Goal: Contribute content

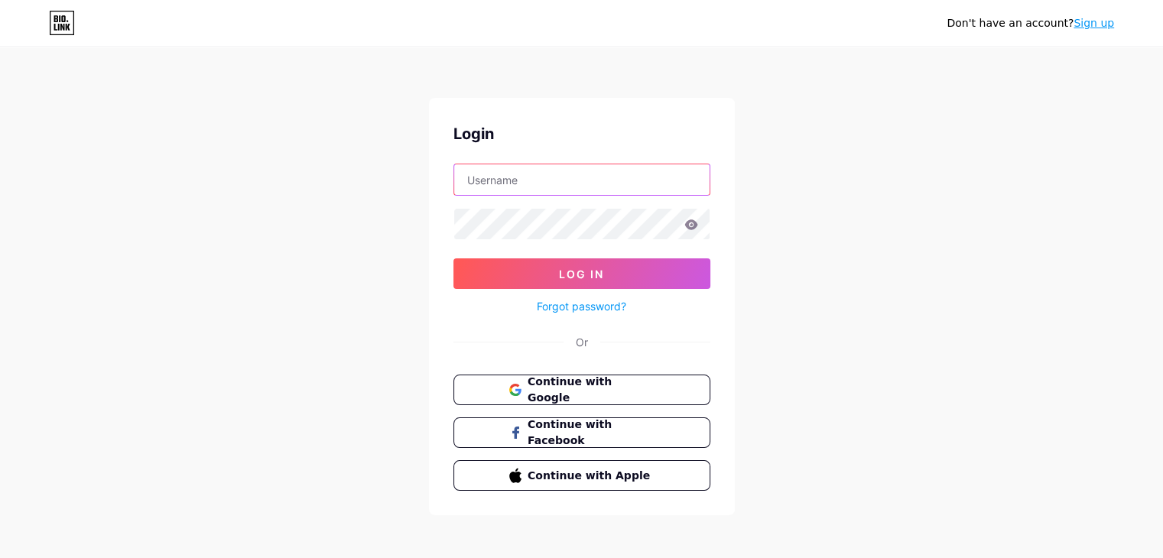
click at [605, 187] on input "text" at bounding box center [581, 179] width 255 height 31
click at [615, 385] on span "Continue with Google" at bounding box center [591, 390] width 128 height 33
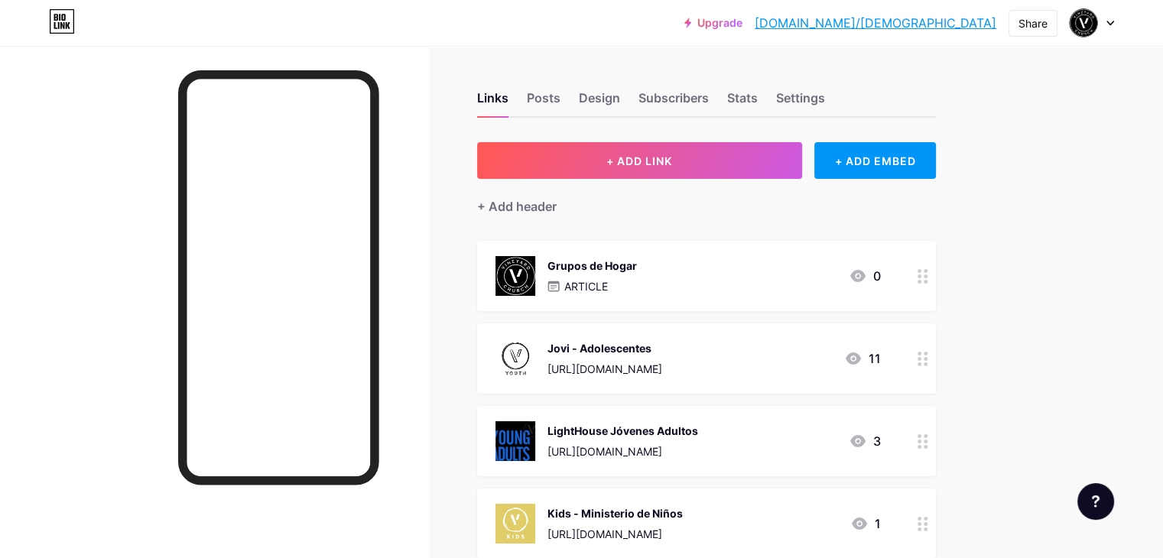
click at [608, 288] on p "ARTICLE" at bounding box center [586, 286] width 44 height 16
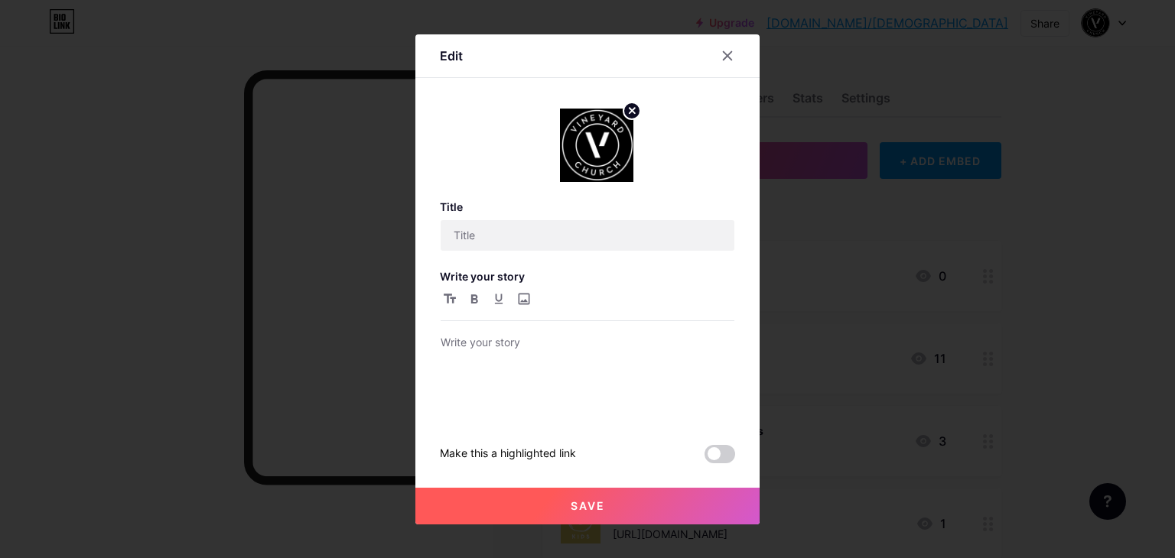
type input "Grupos de Hogar"
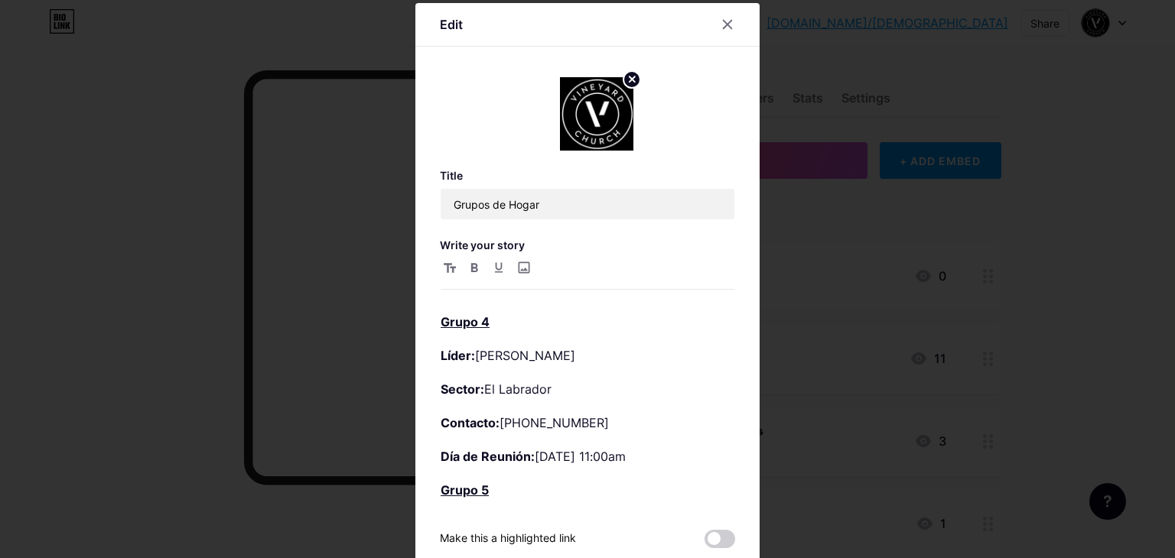
scroll to position [497, 0]
click at [596, 351] on p "Líder: [PERSON_NAME]" at bounding box center [587, 353] width 294 height 21
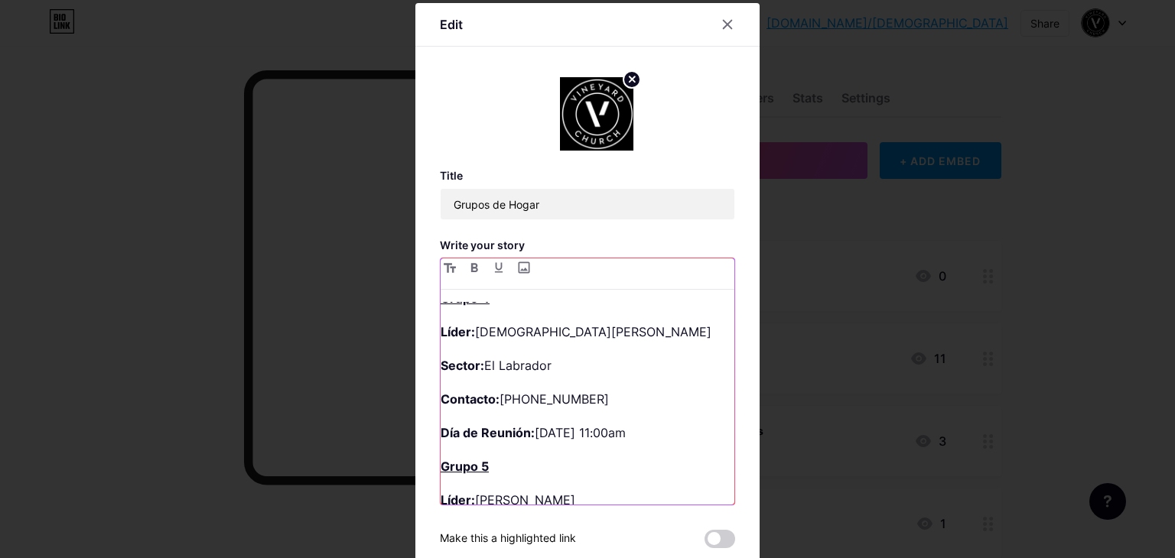
scroll to position [520, 0]
click at [440, 330] on strong "Líder:" at bounding box center [457, 330] width 34 height 15
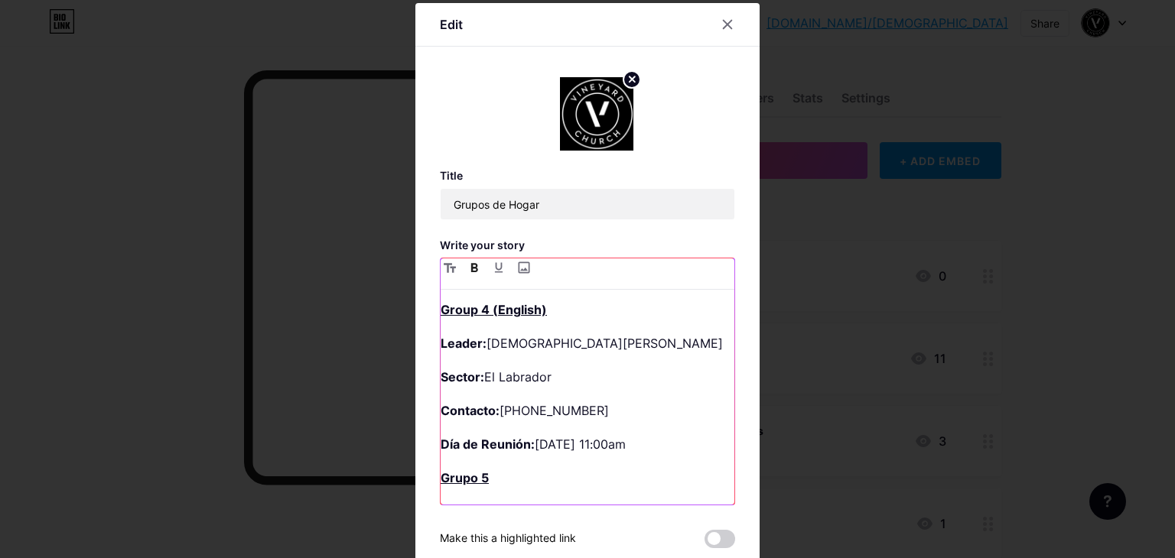
click at [468, 374] on strong "Sector:" at bounding box center [462, 376] width 44 height 15
click at [464, 411] on strong "Contacto:" at bounding box center [469, 410] width 59 height 15
click at [627, 412] on p "Contact: [PHONE_NUMBER]" at bounding box center [587, 410] width 294 height 21
click at [630, 447] on p "Día de Reunión: [DATE] 11:00am" at bounding box center [587, 444] width 294 height 21
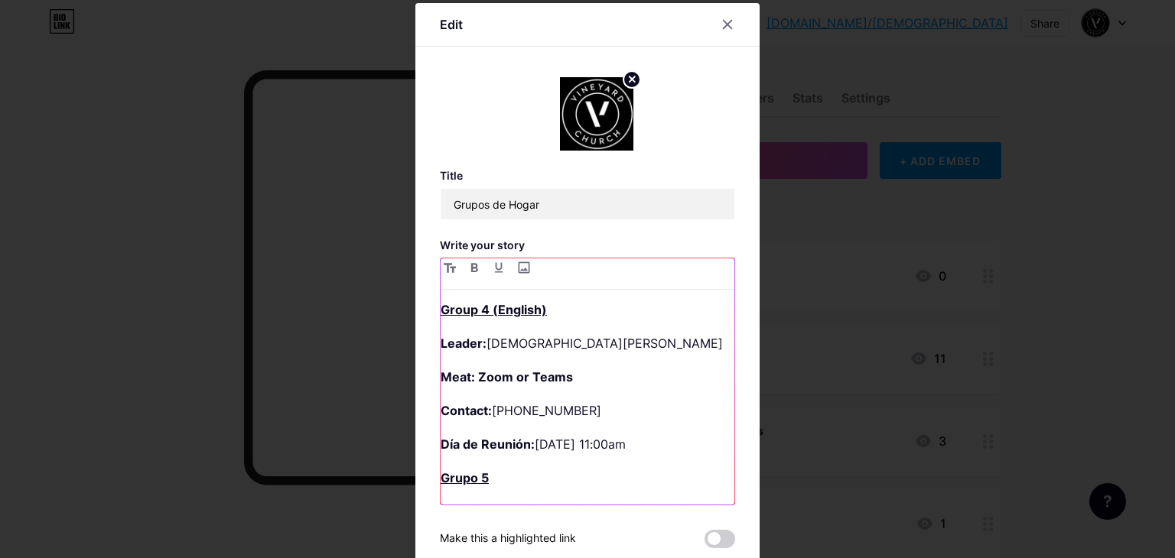
click at [637, 441] on p "Día de Reunión: [DATE] 11:00am" at bounding box center [587, 444] width 294 height 21
click at [664, 447] on p "Meeting Day: To Be Confirmed" at bounding box center [587, 444] width 294 height 21
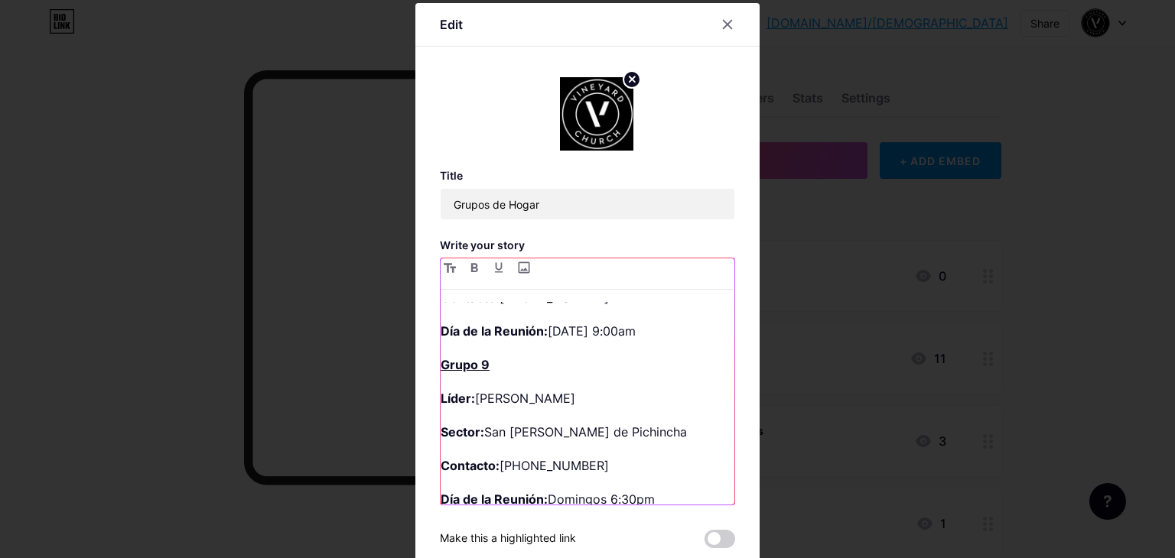
scroll to position [1333, 0]
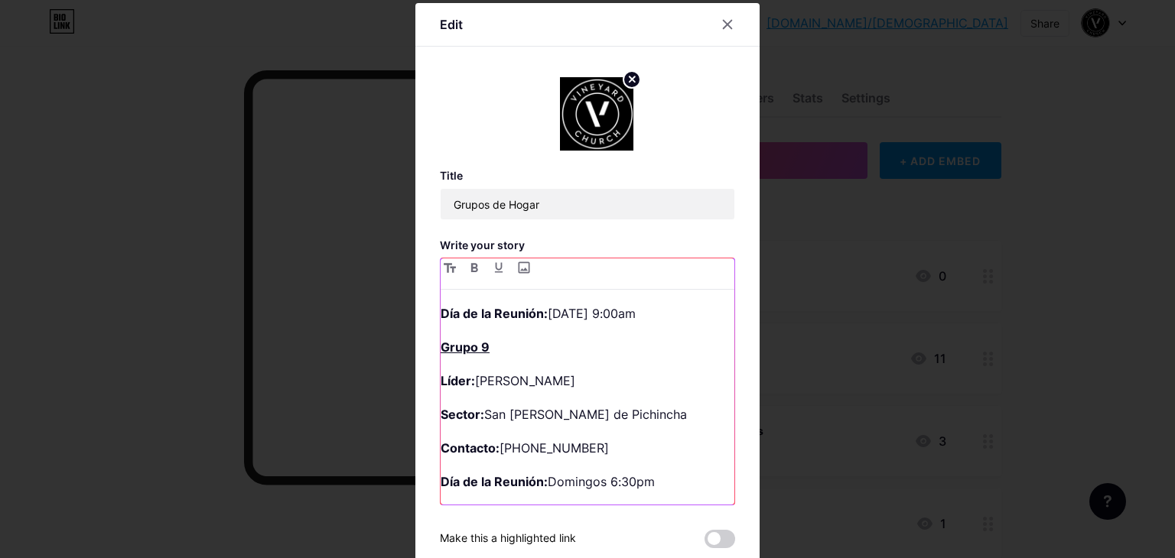
drag, startPoint x: 655, startPoint y: 483, endPoint x: 424, endPoint y: 343, distance: 270.0
click at [424, 343] on div "Edit Title Grupos de Hogar Write your story Grupo 1 Líder: [PERSON_NAME] Sector…" at bounding box center [587, 327] width 344 height 649
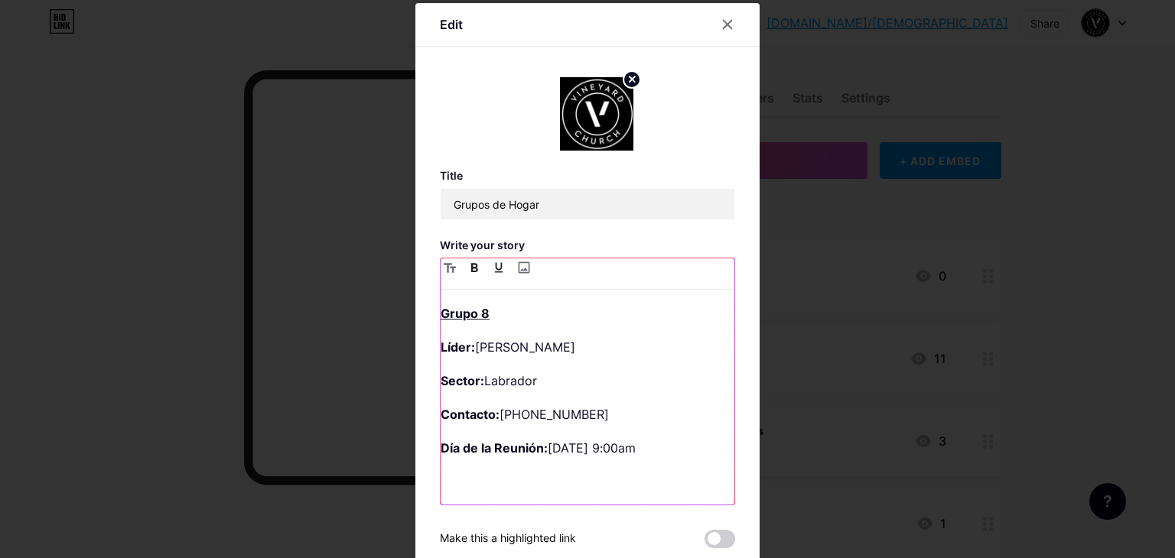
scroll to position [1165, 0]
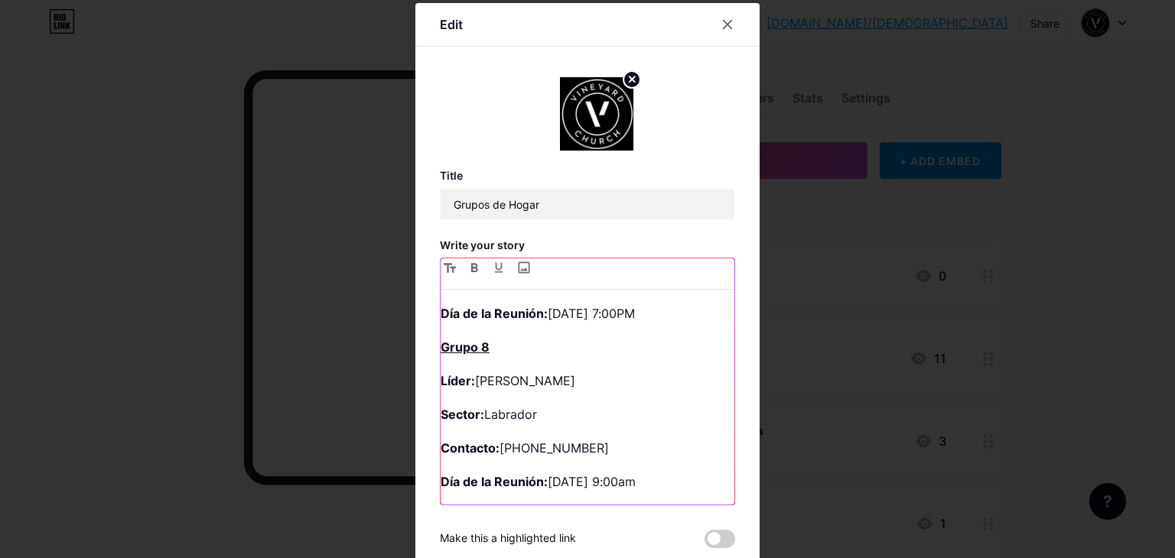
drag, startPoint x: 545, startPoint y: 379, endPoint x: 620, endPoint y: 402, distance: 78.6
click at [620, 402] on div "Grupo 1 Líder: [PERSON_NAME] Sector: El Batan Contacto: [PHONE_NUMBER] Día de R…" at bounding box center [587, 403] width 294 height 203
click at [557, 383] on p "Líder: [PERSON_NAME]" at bounding box center [587, 380] width 294 height 21
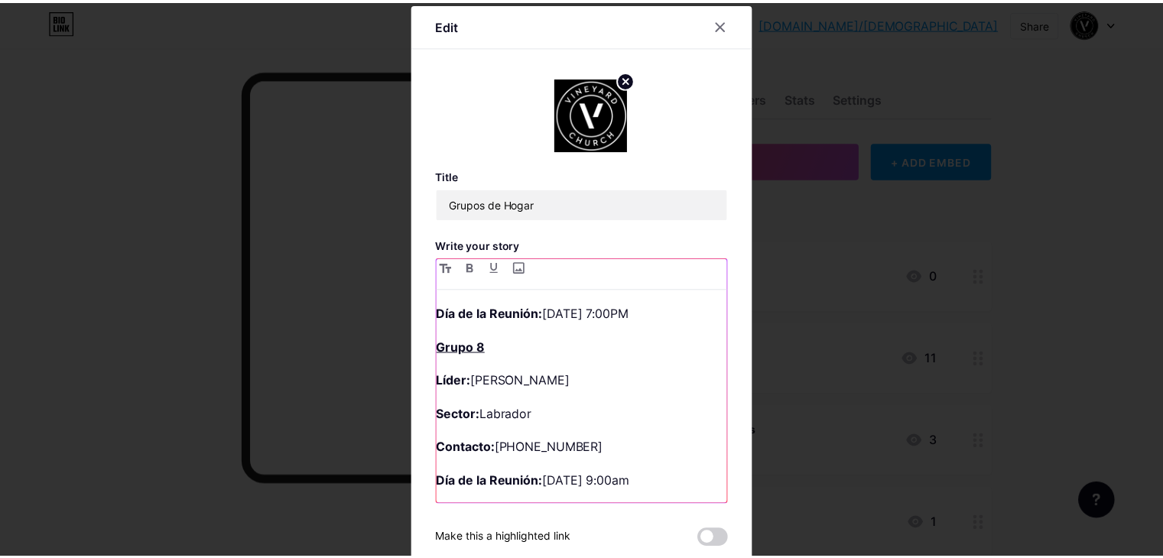
scroll to position [96, 0]
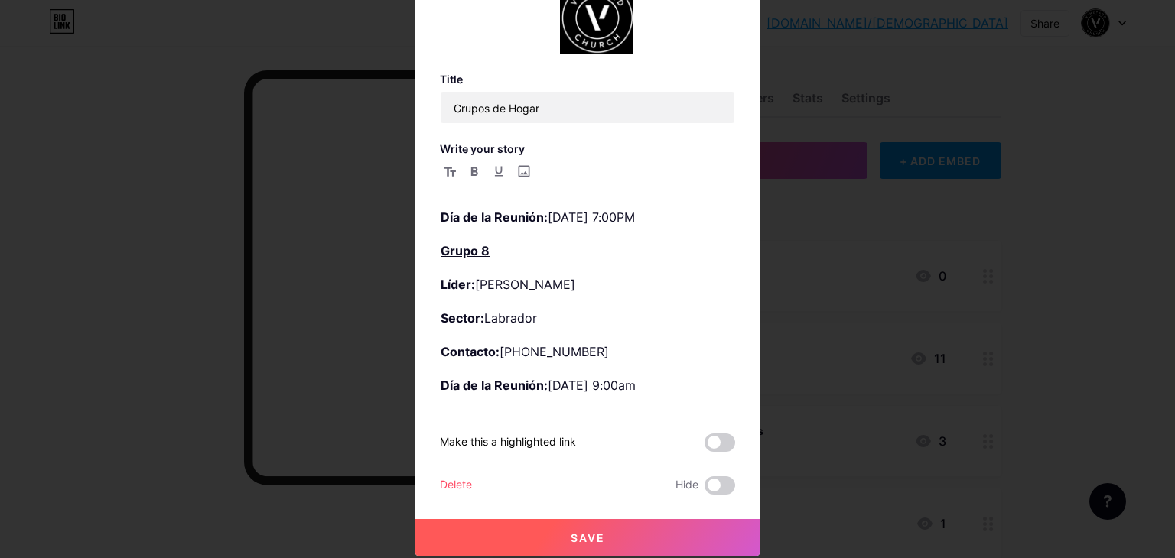
click at [570, 531] on span "Save" at bounding box center [587, 537] width 34 height 13
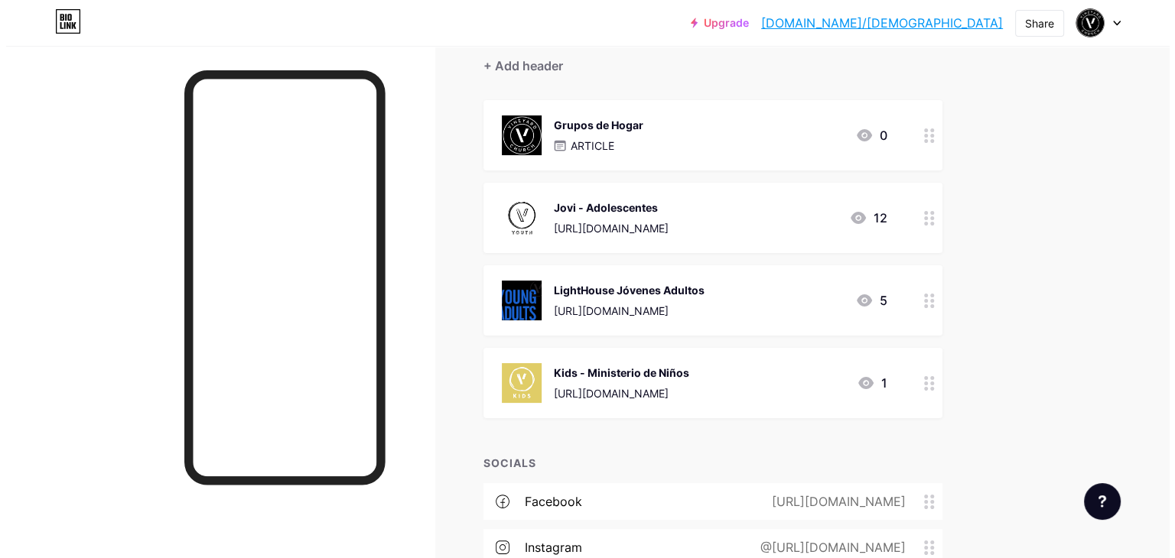
scroll to position [138, 0]
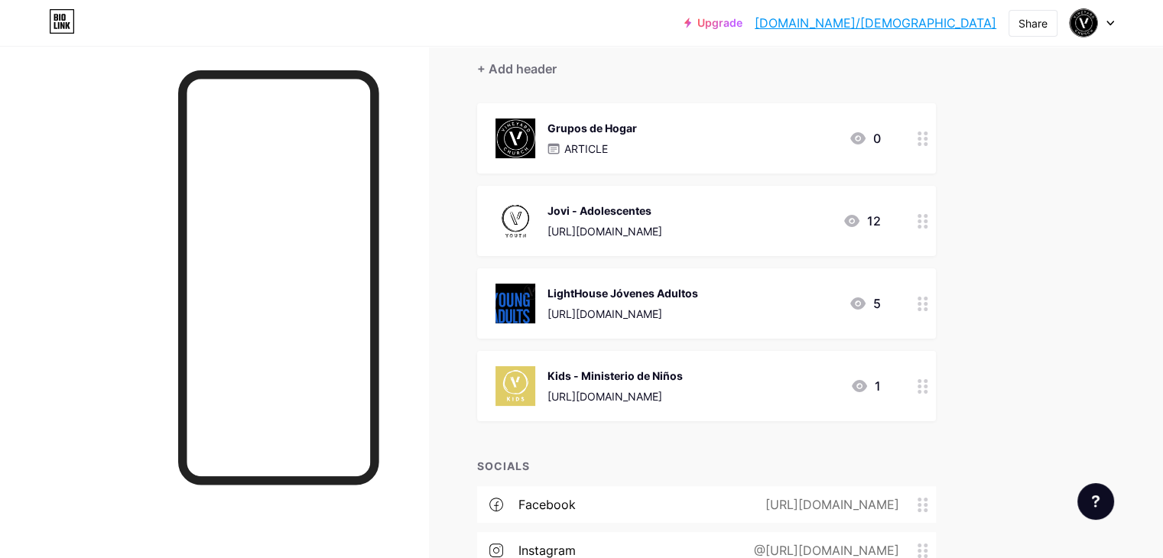
click at [683, 397] on div "[URL][DOMAIN_NAME]" at bounding box center [615, 396] width 135 height 16
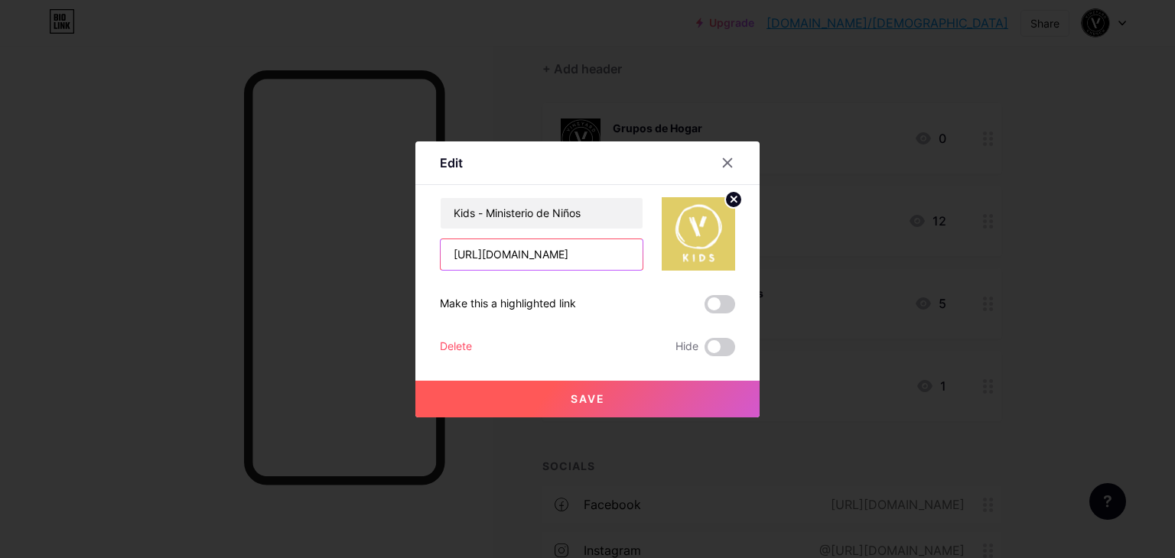
click at [567, 257] on input "[URL][DOMAIN_NAME]" at bounding box center [541, 254] width 202 height 31
